Goal: Information Seeking & Learning: Learn about a topic

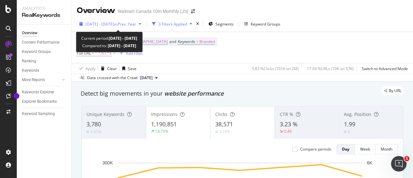
click at [144, 23] on div "button" at bounding box center [140, 24] width 8 height 4
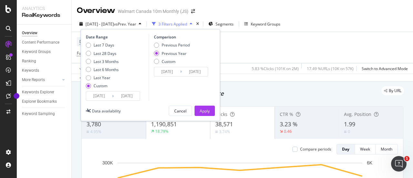
click at [108, 94] on input "2025/07/12" at bounding box center [99, 95] width 26 height 9
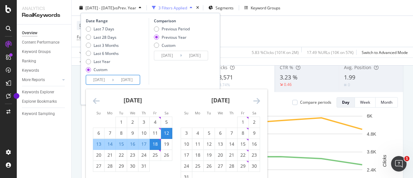
scroll to position [47, 0]
click at [256, 101] on icon "Move forward to switch to the next month." at bounding box center [256, 101] width 7 height 8
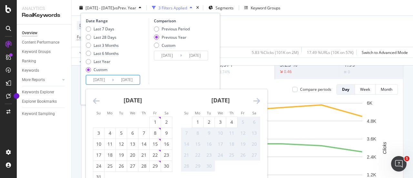
scroll to position [60, 0]
click at [157, 168] on div "29" at bounding box center [155, 166] width 11 height 6
type input "2025/08/29"
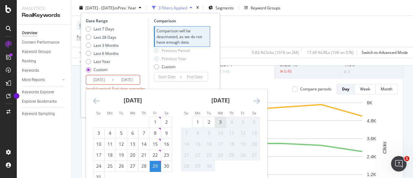
click at [219, 123] on div "3" at bounding box center [220, 122] width 11 height 6
type input "2025/09/03"
type input "2025/08/23"
type input "2025/08/28"
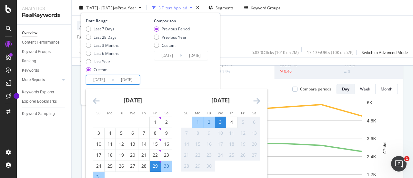
click at [124, 78] on input "2025/09/03" at bounding box center [127, 79] width 26 height 9
click at [233, 120] on div "4" at bounding box center [231, 122] width 11 height 6
type input "2025/09/04"
type input "2025/08/22"
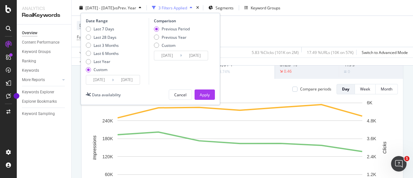
click at [132, 77] on input "2025/09/04" at bounding box center [127, 79] width 26 height 9
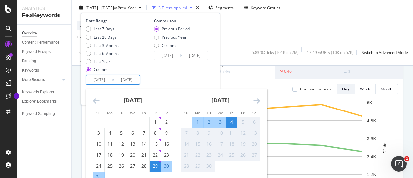
click at [155, 80] on div "Comparison Previous Period Previous Year Custom 2025/08/22 Navigate forward to …" at bounding box center [179, 51] width 61 height 66
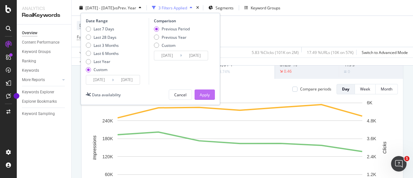
click at [205, 98] on div "Apply" at bounding box center [205, 95] width 10 height 10
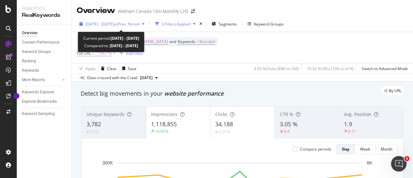
click at [139, 24] on span "vs Prev. Period" at bounding box center [126, 23] width 25 height 5
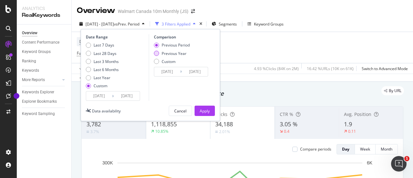
click at [155, 54] on div "Previous Year" at bounding box center [156, 53] width 5 height 5
type input "2024/08/30"
type input "2024/09/05"
click at [206, 113] on div "Apply" at bounding box center [205, 111] width 10 height 10
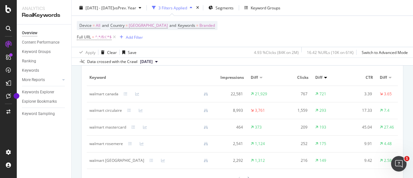
scroll to position [615, 0]
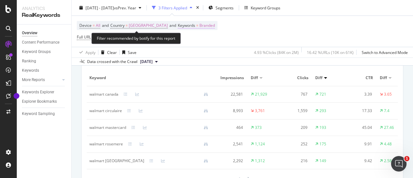
click at [199, 27] on span "Branded" at bounding box center [206, 25] width 15 height 9
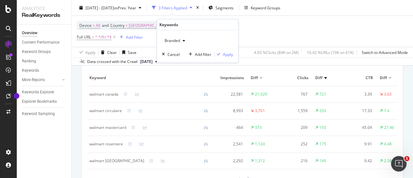
click at [173, 42] on span "Branded" at bounding box center [171, 40] width 18 height 5
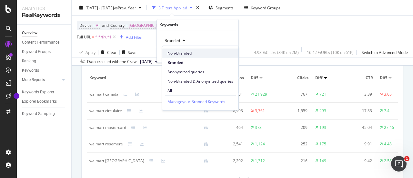
click at [182, 52] on span "Non-Branded" at bounding box center [200, 53] width 66 height 6
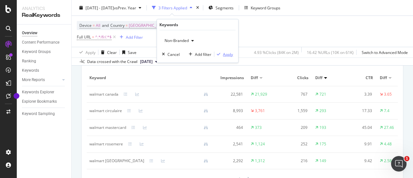
click at [224, 56] on div "Apply" at bounding box center [228, 53] width 10 height 5
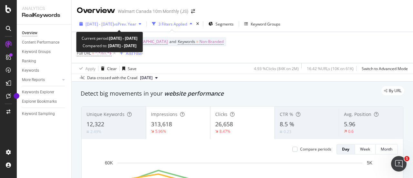
click at [141, 25] on icon "button" at bounding box center [140, 24] width 3 height 4
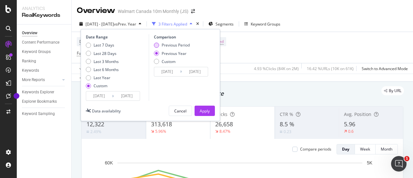
click at [155, 45] on div "Previous Period" at bounding box center [156, 45] width 5 height 5
type input "2025/08/22"
type input "2025/08/28"
click at [200, 111] on div "Apply" at bounding box center [205, 110] width 10 height 5
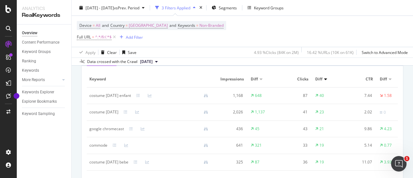
scroll to position [614, 0]
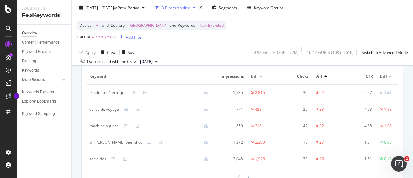
scroll to position [802, 0]
drag, startPoint x: 127, startPoint y: 97, endPoint x: 88, endPoint y: 98, distance: 38.4
click at [88, 98] on td "trottinette électrique" at bounding box center [151, 92] width 129 height 17
copy div "trottinette électrique"
